Goal: Find contact information: Find contact information

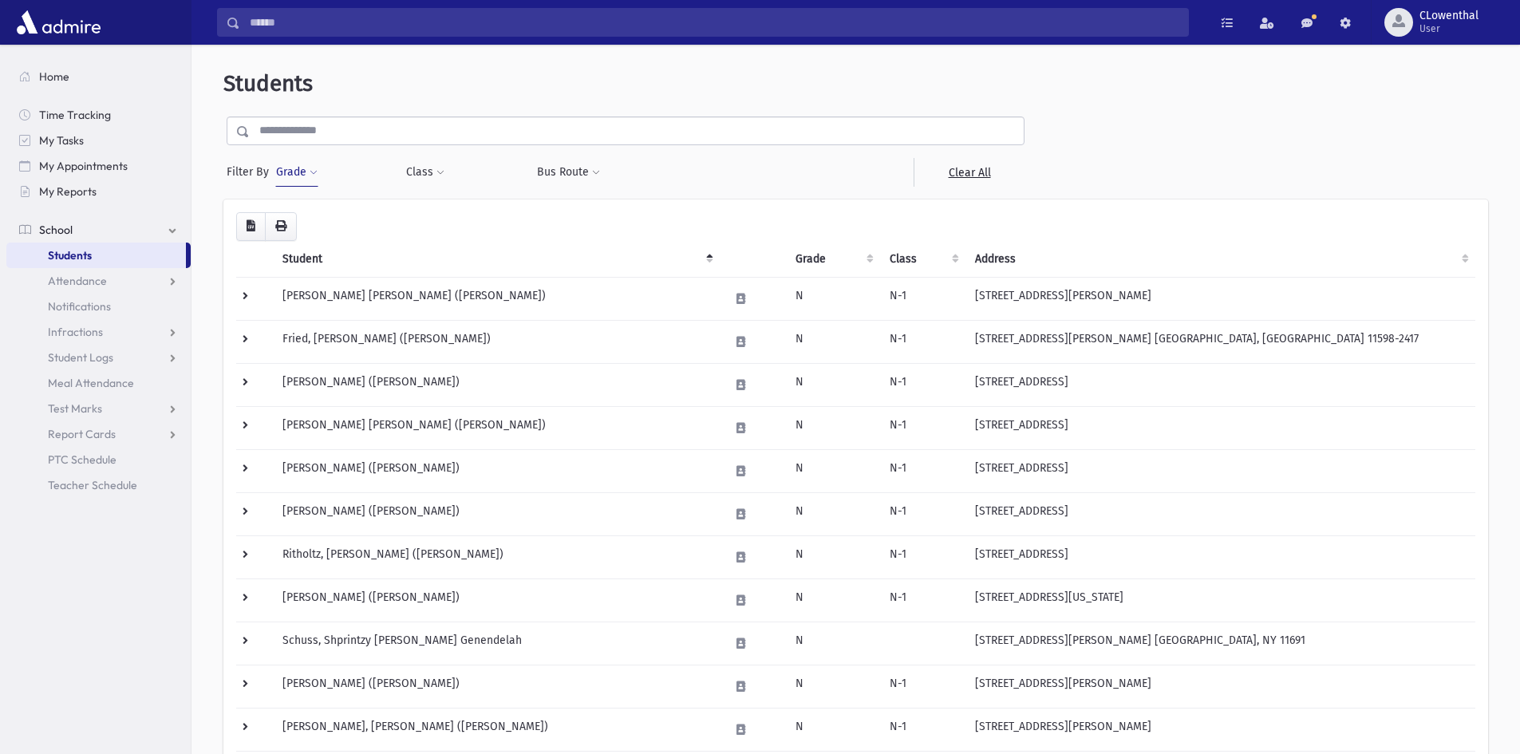
click at [407, 138] on input "text" at bounding box center [637, 130] width 774 height 29
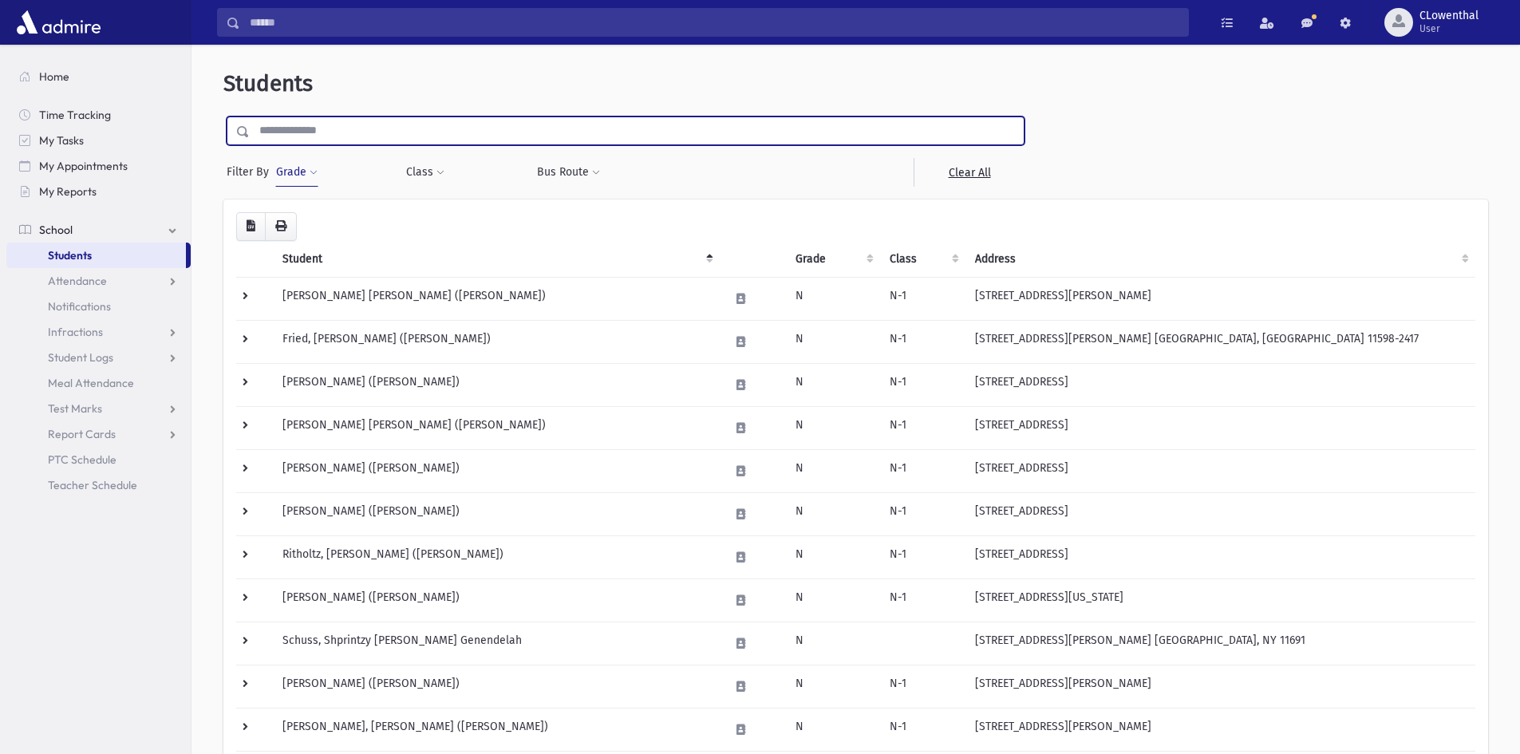
type input "****"
click at [223, 116] on input "submit" at bounding box center [245, 127] width 45 height 22
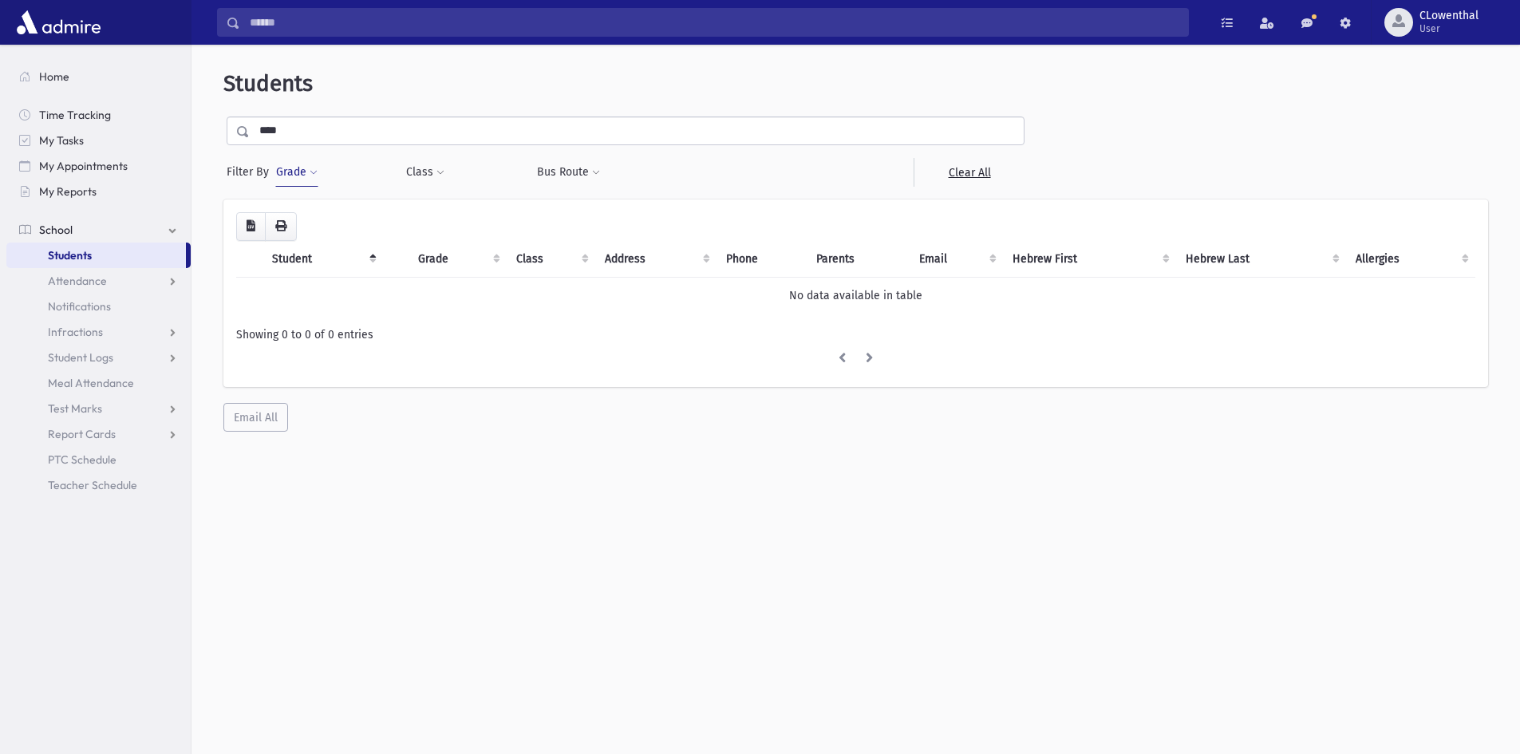
click at [298, 178] on button "Grade" at bounding box center [296, 172] width 43 height 29
click at [316, 223] on span "×" at bounding box center [312, 218] width 13 height 13
select select
click at [303, 175] on button "Grade" at bounding box center [296, 172] width 43 height 29
click at [340, 266] on div "* * * * * * * * * ***** ********* ********* * * * ** ** ** Filter" at bounding box center [370, 233] width 191 height 77
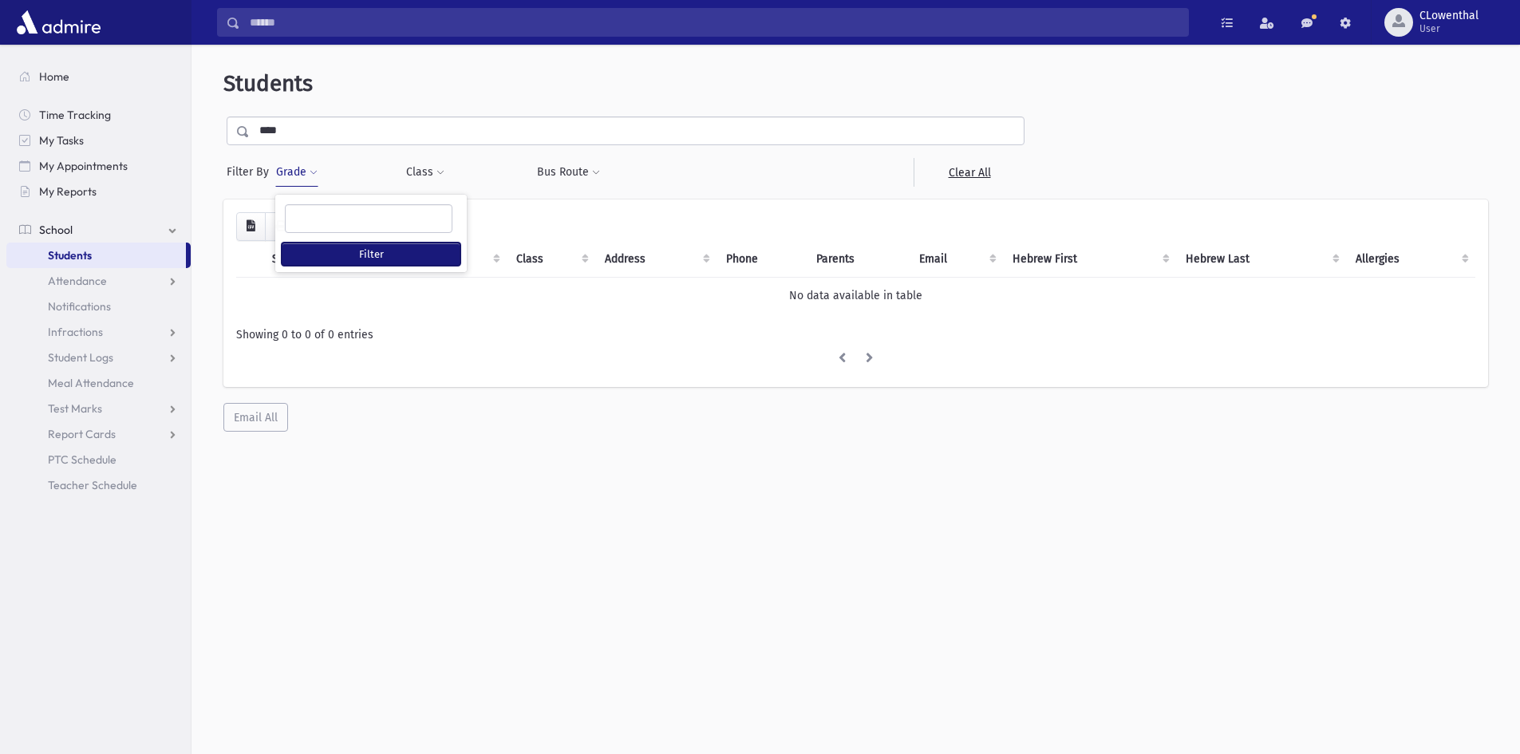
click at [339, 257] on button "Filter" at bounding box center [371, 253] width 179 height 23
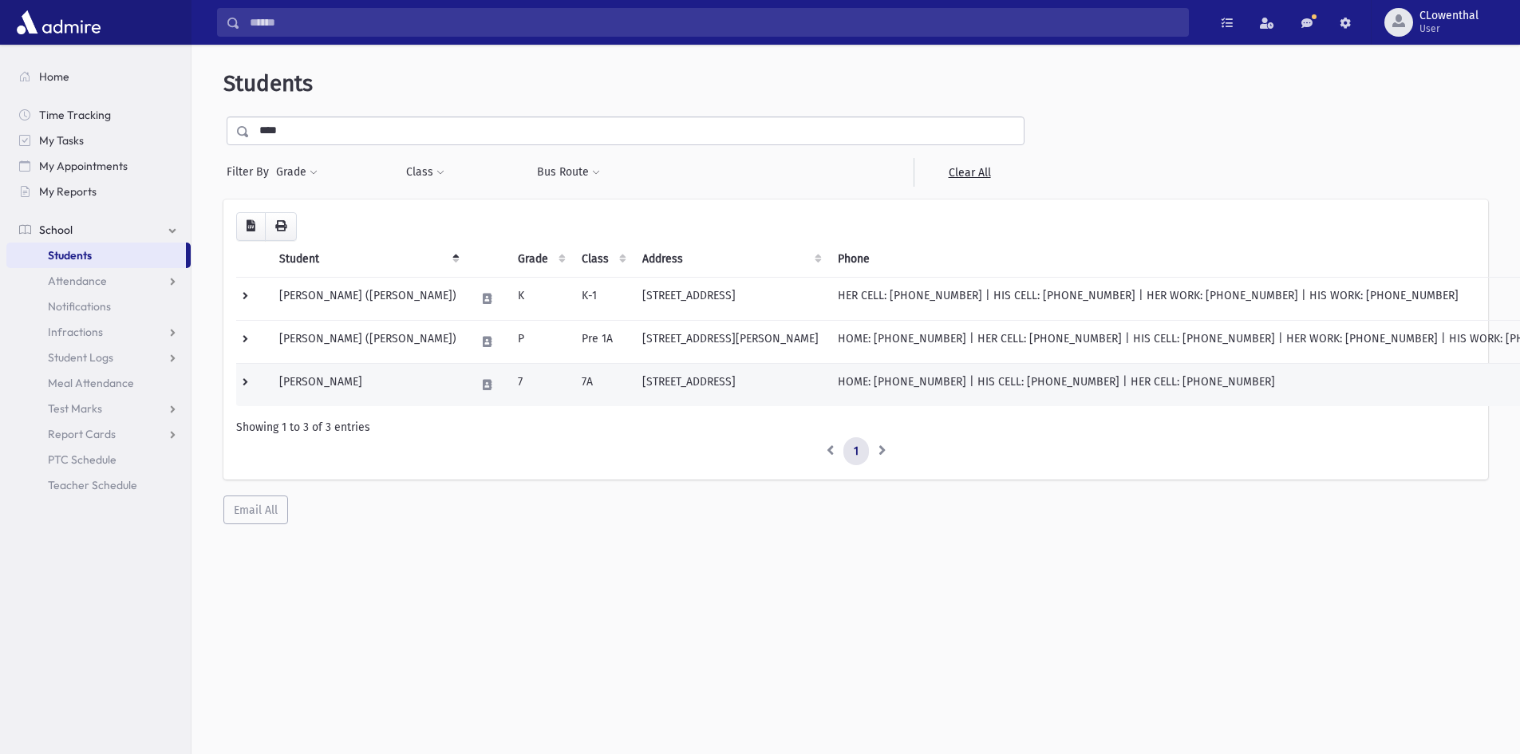
click at [380, 385] on td "Rothberger, Lily" at bounding box center [368, 384] width 196 height 43
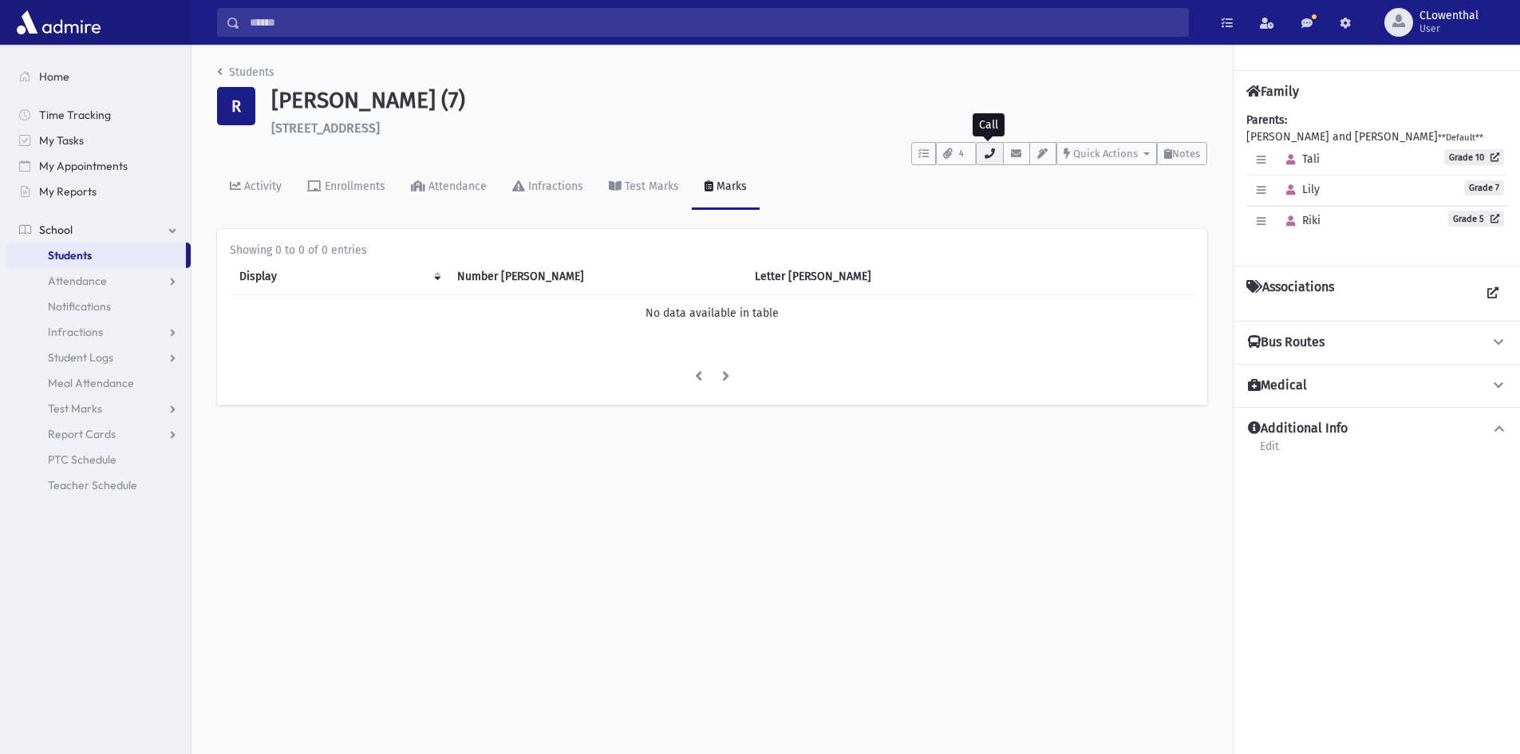
click at [988, 155] on icon "button" at bounding box center [989, 153] width 13 height 10
drag, startPoint x: 1080, startPoint y: 258, endPoint x: 1030, endPoint y: 255, distance: 50.3
click at [1030, 255] on div "HER CELL : [PHONE_NUMBER]" at bounding box center [1066, 253] width 148 height 17
click at [991, 152] on icon "button" at bounding box center [989, 153] width 13 height 10
drag, startPoint x: 1092, startPoint y: 250, endPoint x: 1062, endPoint y: 248, distance: 30.4
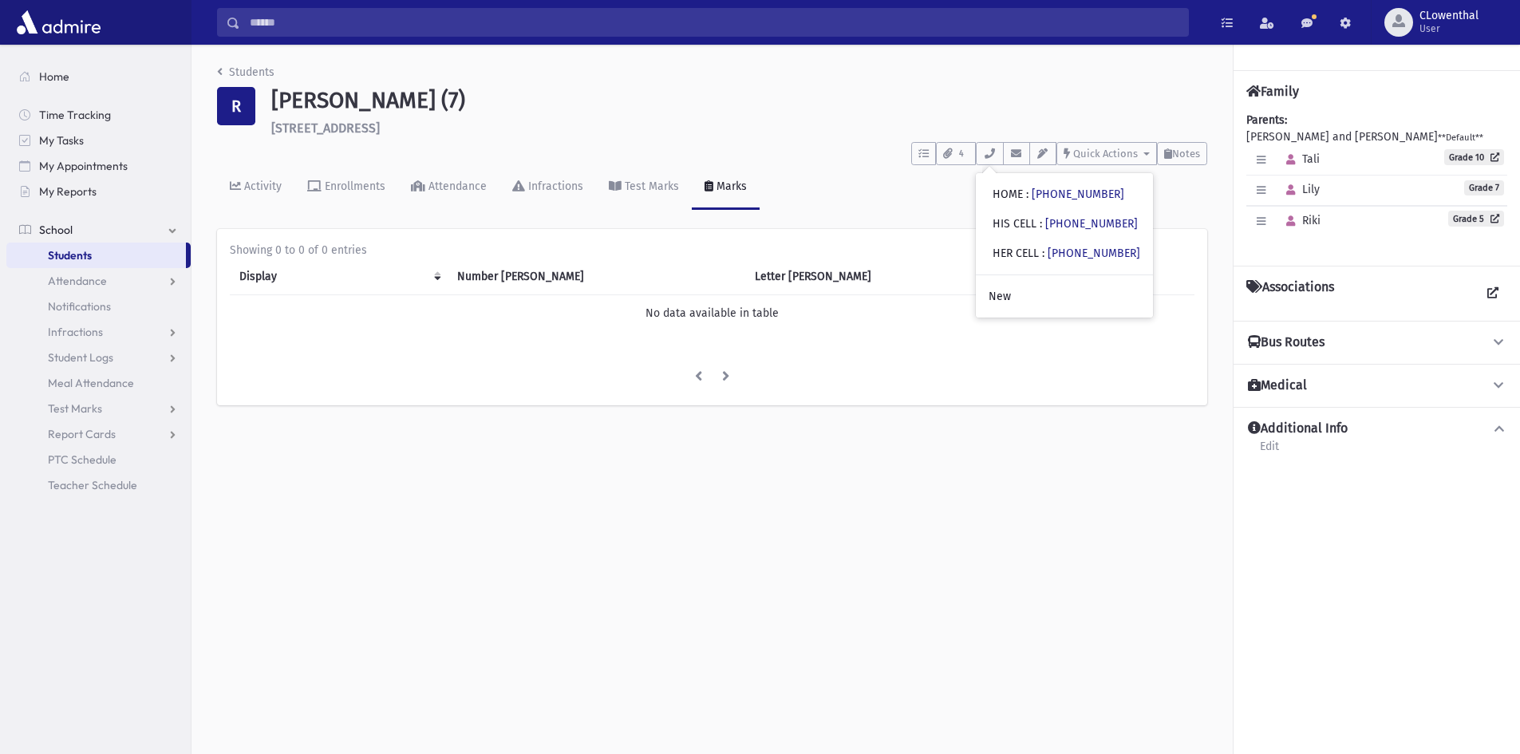
click at [1062, 248] on link "[PHONE_NUMBER]" at bounding box center [1093, 253] width 93 height 14
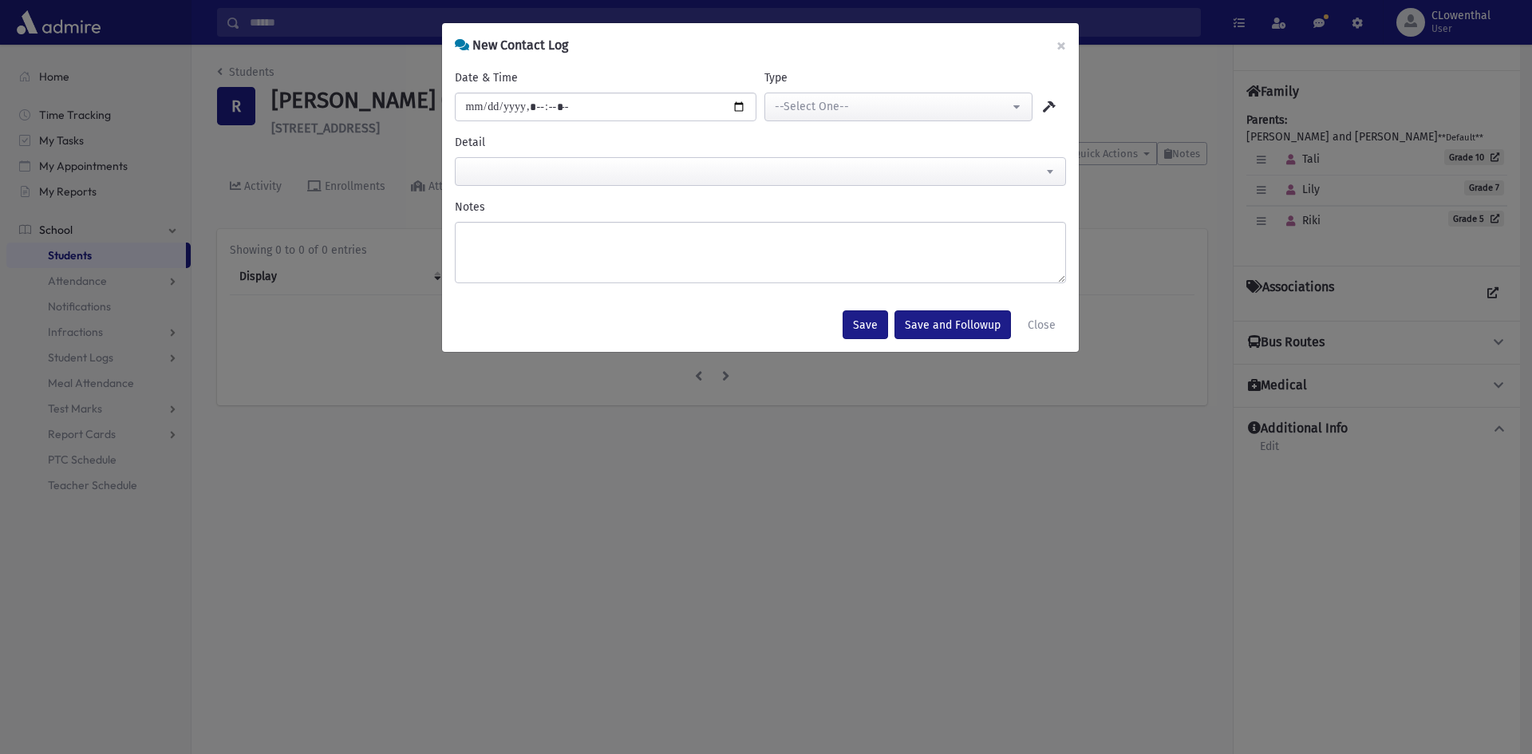
click at [1131, 239] on div "**********" at bounding box center [766, 377] width 1532 height 754
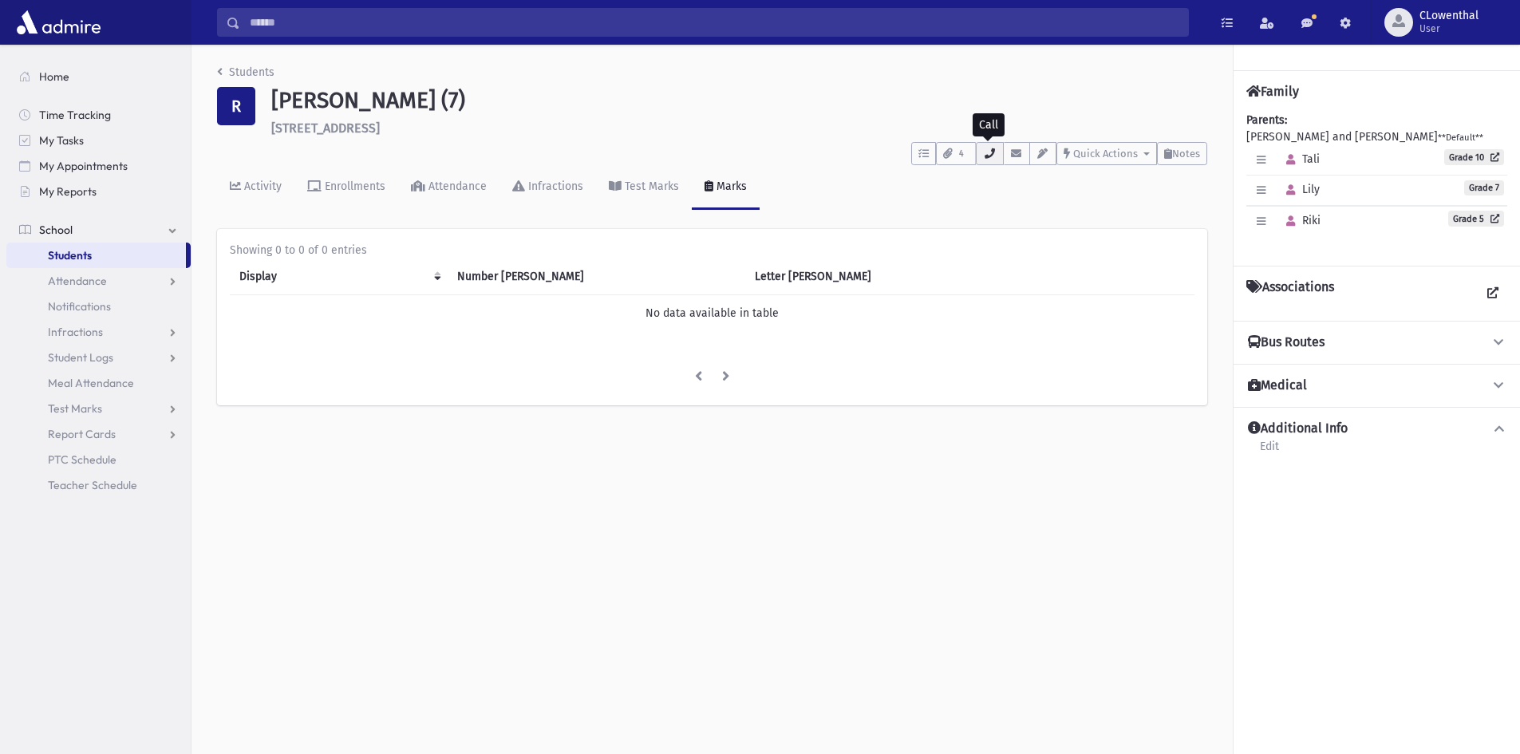
click at [991, 155] on icon "button" at bounding box center [989, 153] width 13 height 10
drag, startPoint x: 1074, startPoint y: 254, endPoint x: 1019, endPoint y: 252, distance: 55.1
drag, startPoint x: 1019, startPoint y: 252, endPoint x: 1050, endPoint y: 246, distance: 31.6
click at [1044, 246] on span ":" at bounding box center [1043, 253] width 2 height 14
click at [986, 150] on icon "button" at bounding box center [989, 153] width 13 height 10
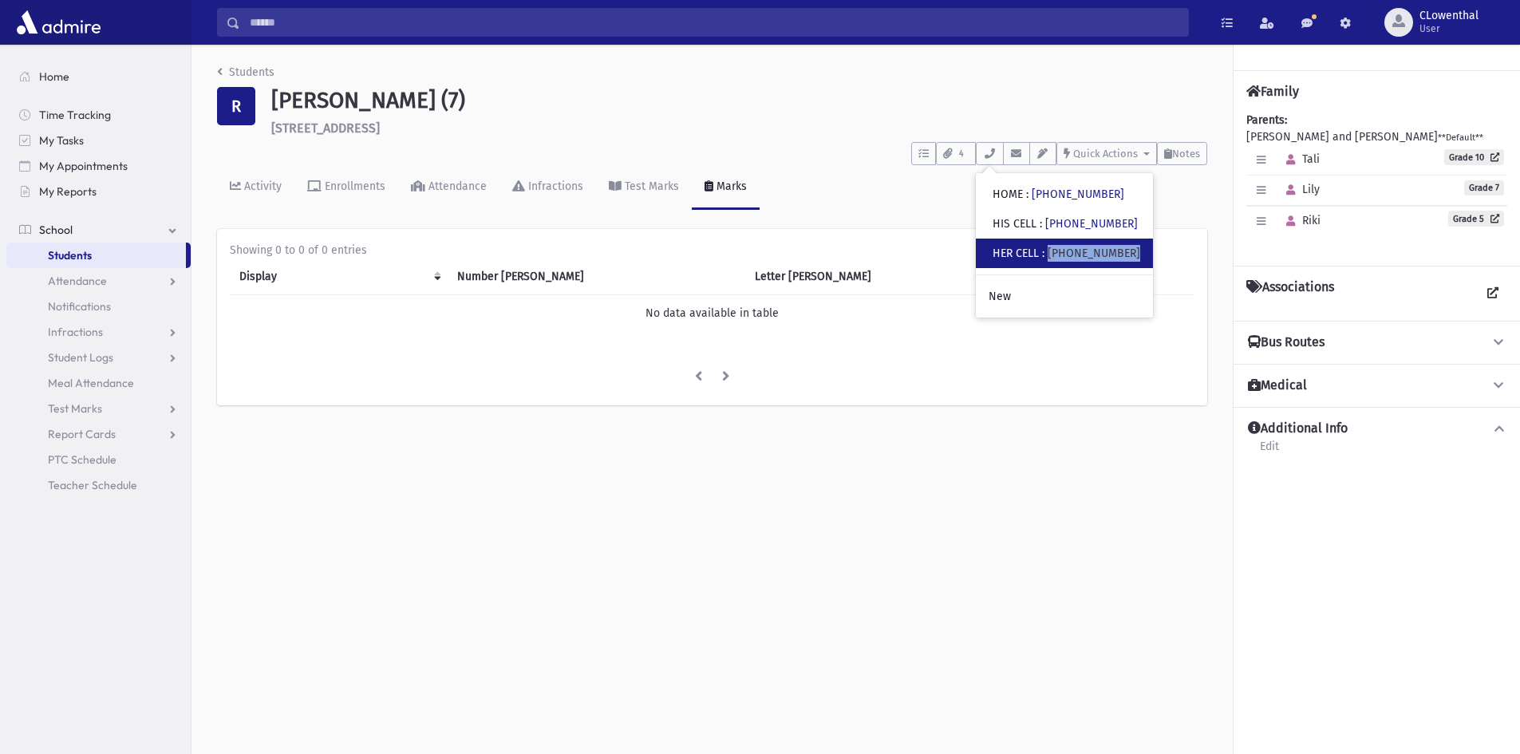
drag, startPoint x: 1050, startPoint y: 254, endPoint x: 1128, endPoint y: 252, distance: 78.2
click at [1128, 252] on div "• HER CELL : [PHONE_NUMBER]" at bounding box center [1064, 254] width 177 height 30
click at [987, 154] on icon "button" at bounding box center [989, 153] width 13 height 10
